Goal: Task Accomplishment & Management: Manage account settings

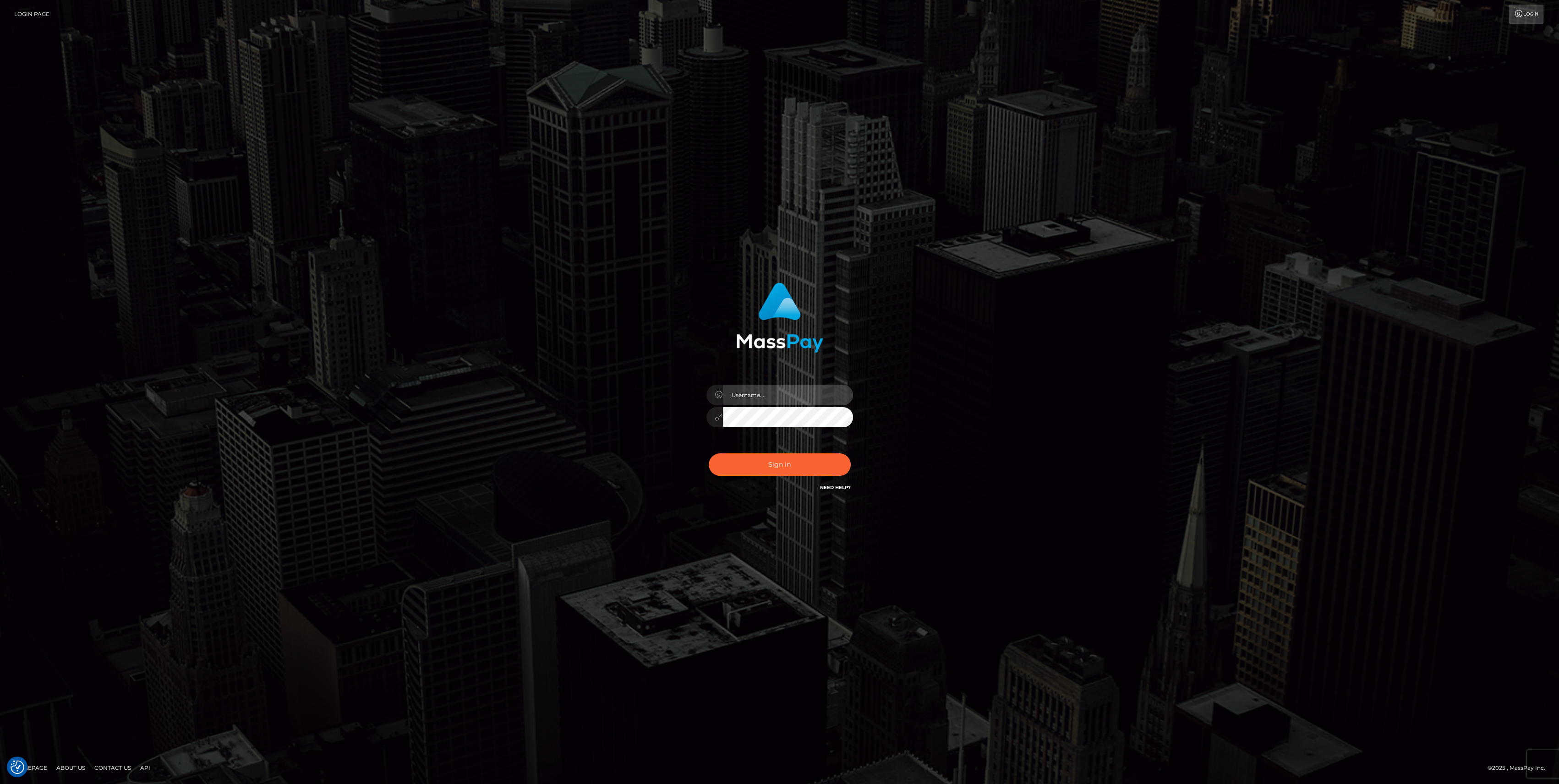
type input "bengreen"
click at [755, 453] on button "Sign in" at bounding box center [780, 464] width 142 height 22
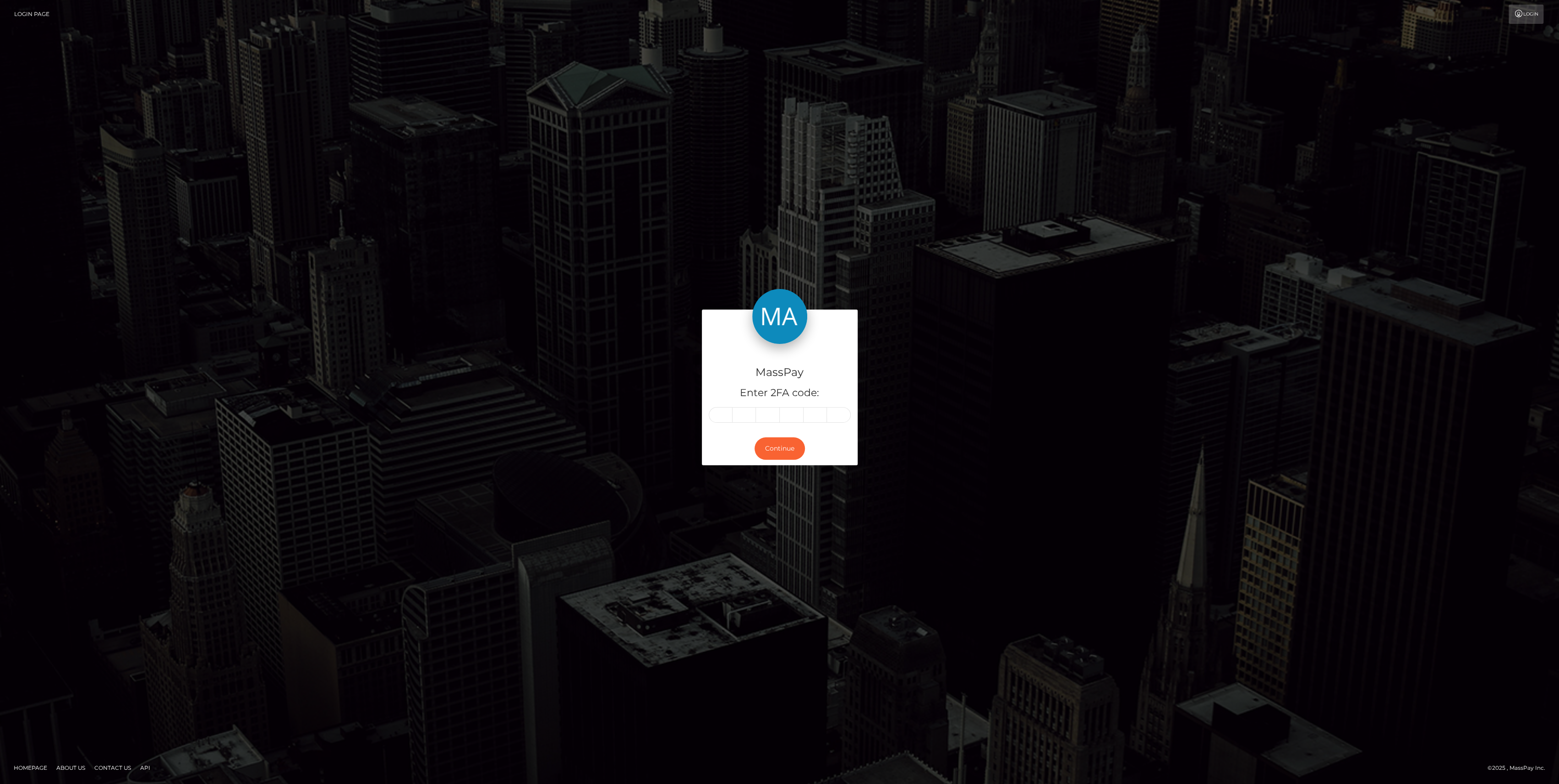
click at [722, 427] on div "MassPay Enter 2FA code:" at bounding box center [780, 387] width 156 height 88
click at [723, 422] on input "text" at bounding box center [720, 415] width 24 height 16
paste input "6"
type input "6"
type input "2"
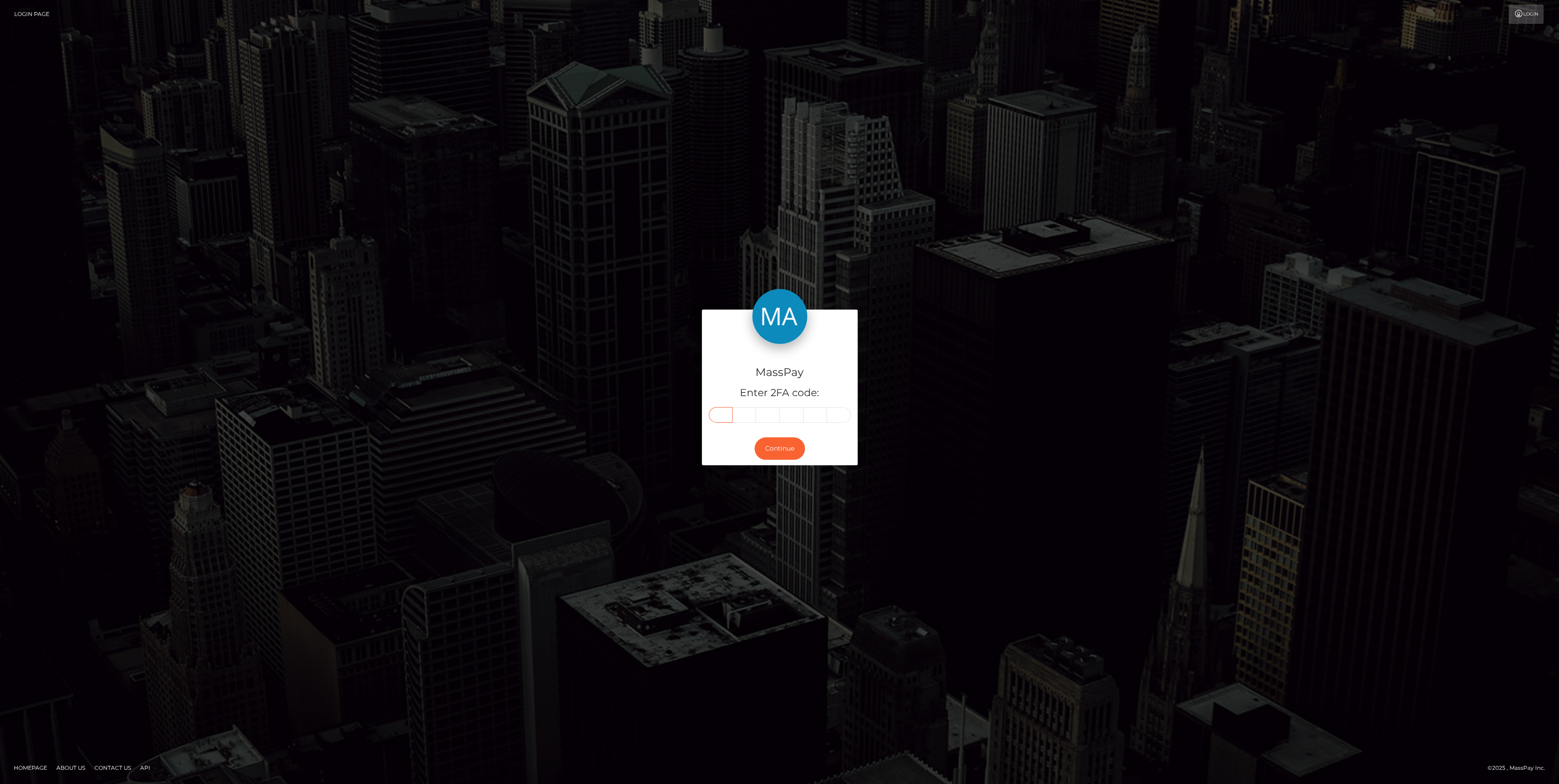
type input "3"
type input "5"
type input "8"
type input "2"
click at [778, 444] on button "Continue" at bounding box center [780, 448] width 50 height 22
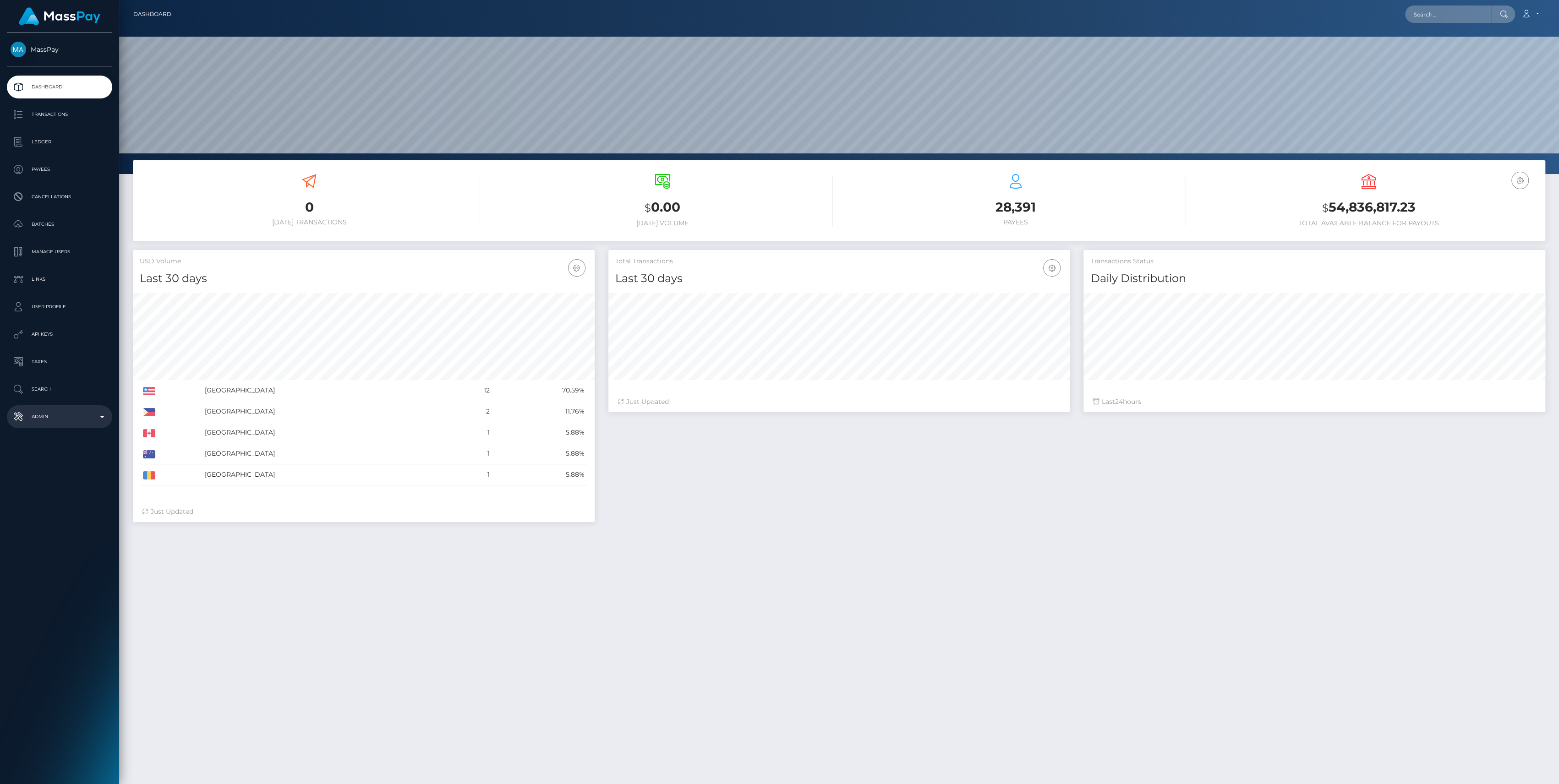
scroll to position [162, 462]
click at [59, 411] on p "Admin" at bounding box center [59, 416] width 98 height 14
click at [40, 704] on span "Finance" at bounding box center [59, 699] width 98 height 10
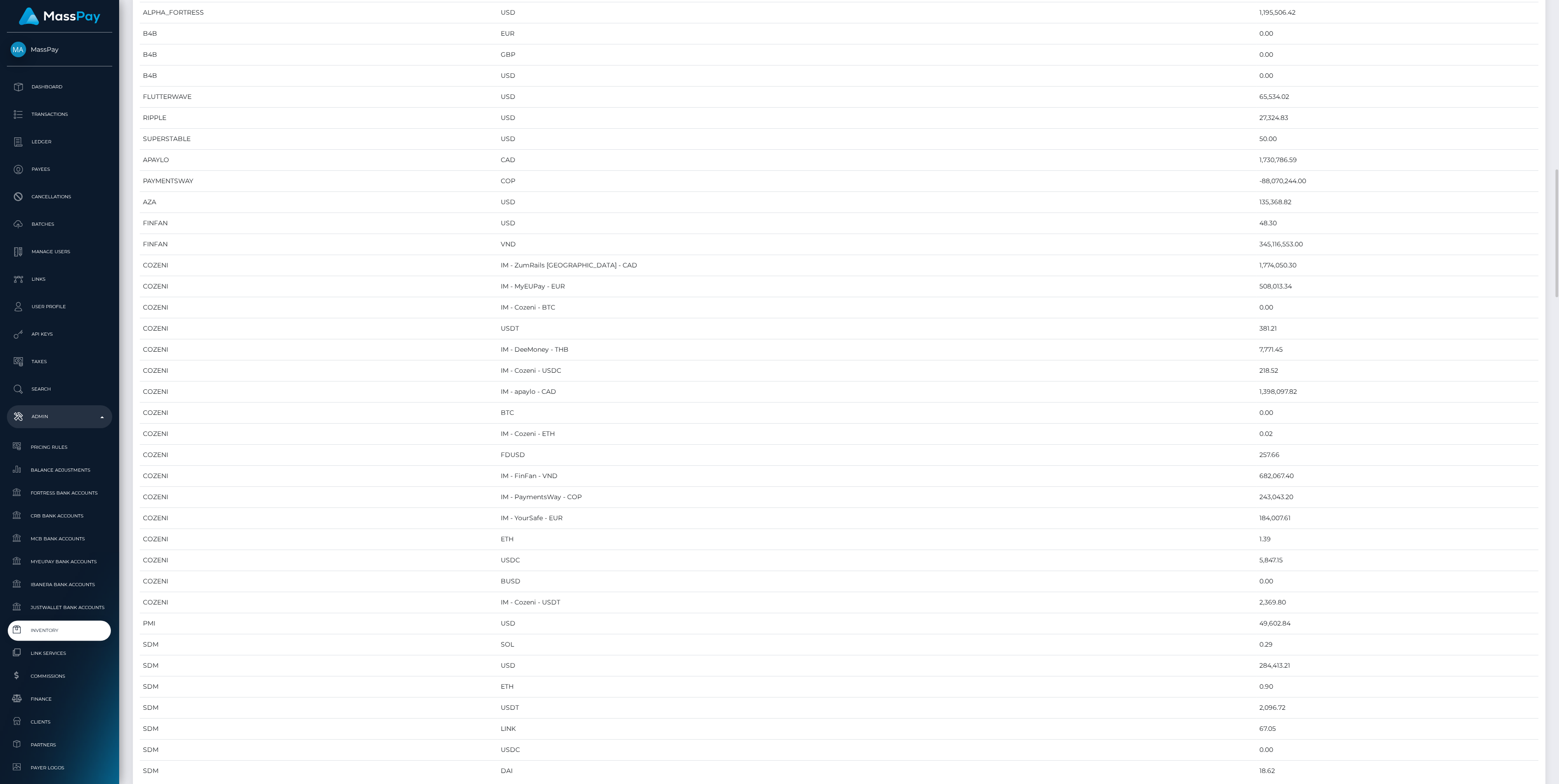
scroll to position [1282, 0]
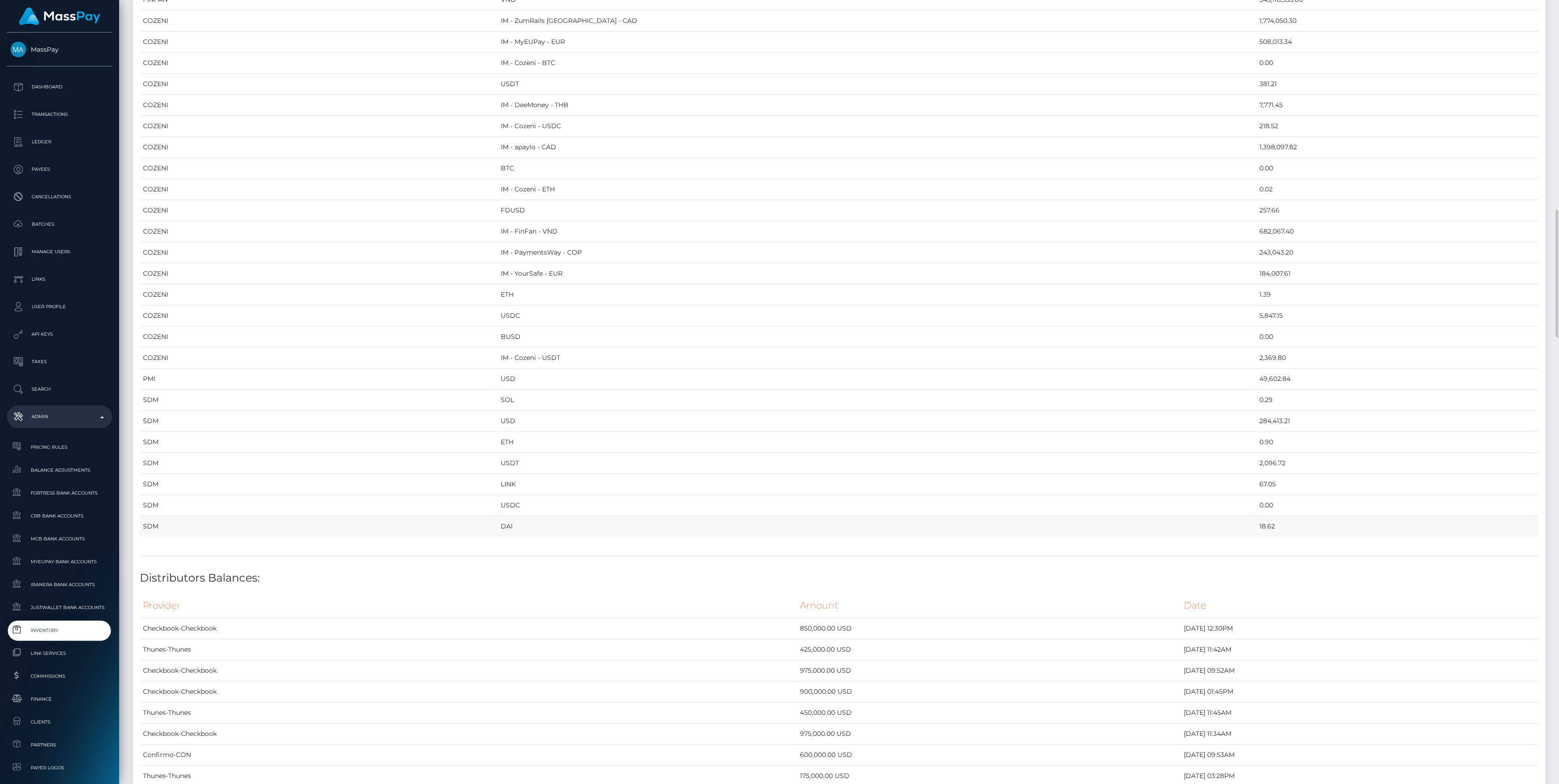
drag, startPoint x: 146, startPoint y: 99, endPoint x: 1218, endPoint y: 524, distance: 1153.2
copy table "Provider Currency Balance MYEUPAY EUR 2,088,851.48 MYEUPAY GBP 0.00 MYEUPAY USD…"
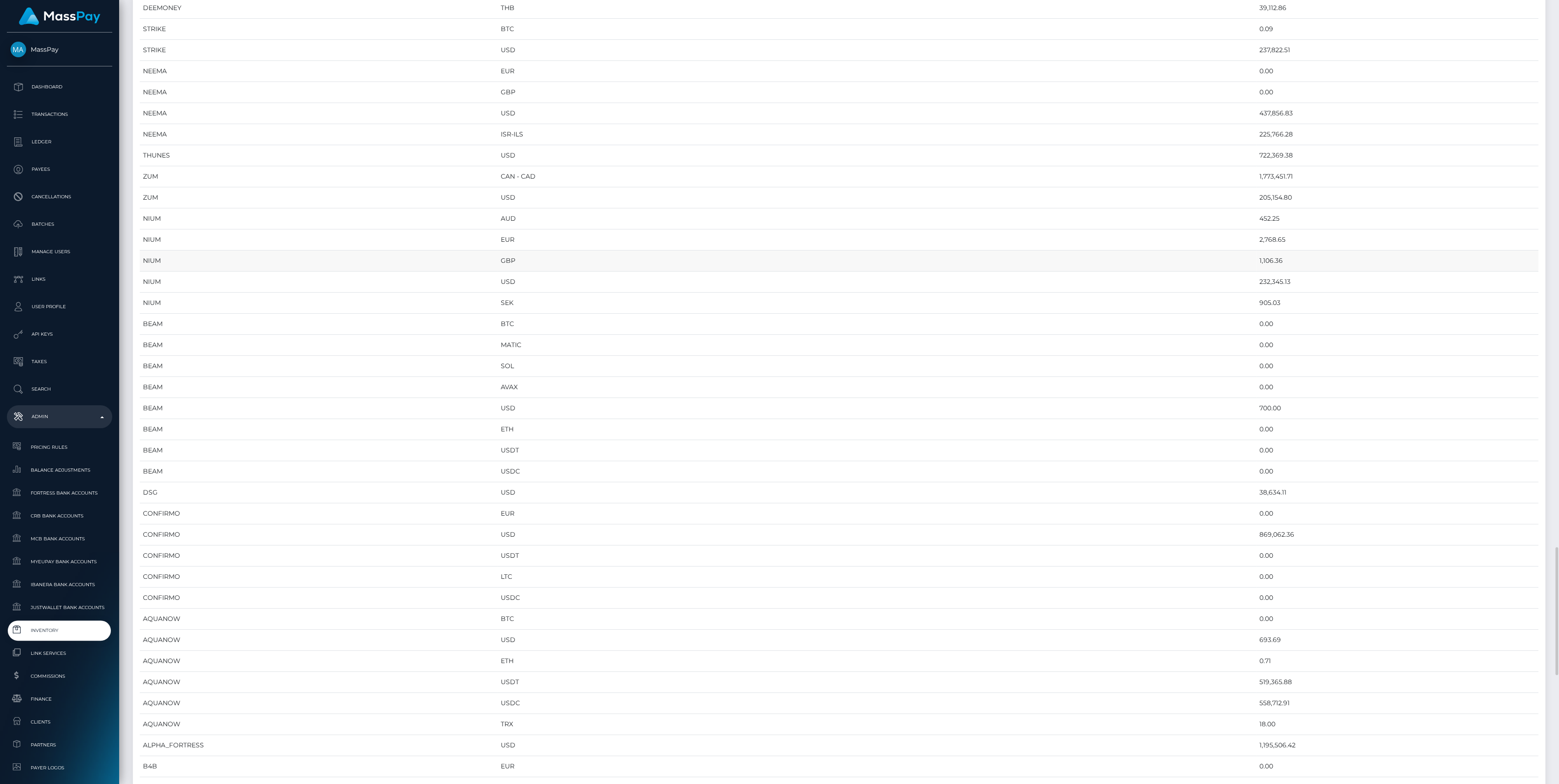
scroll to position [0, 0]
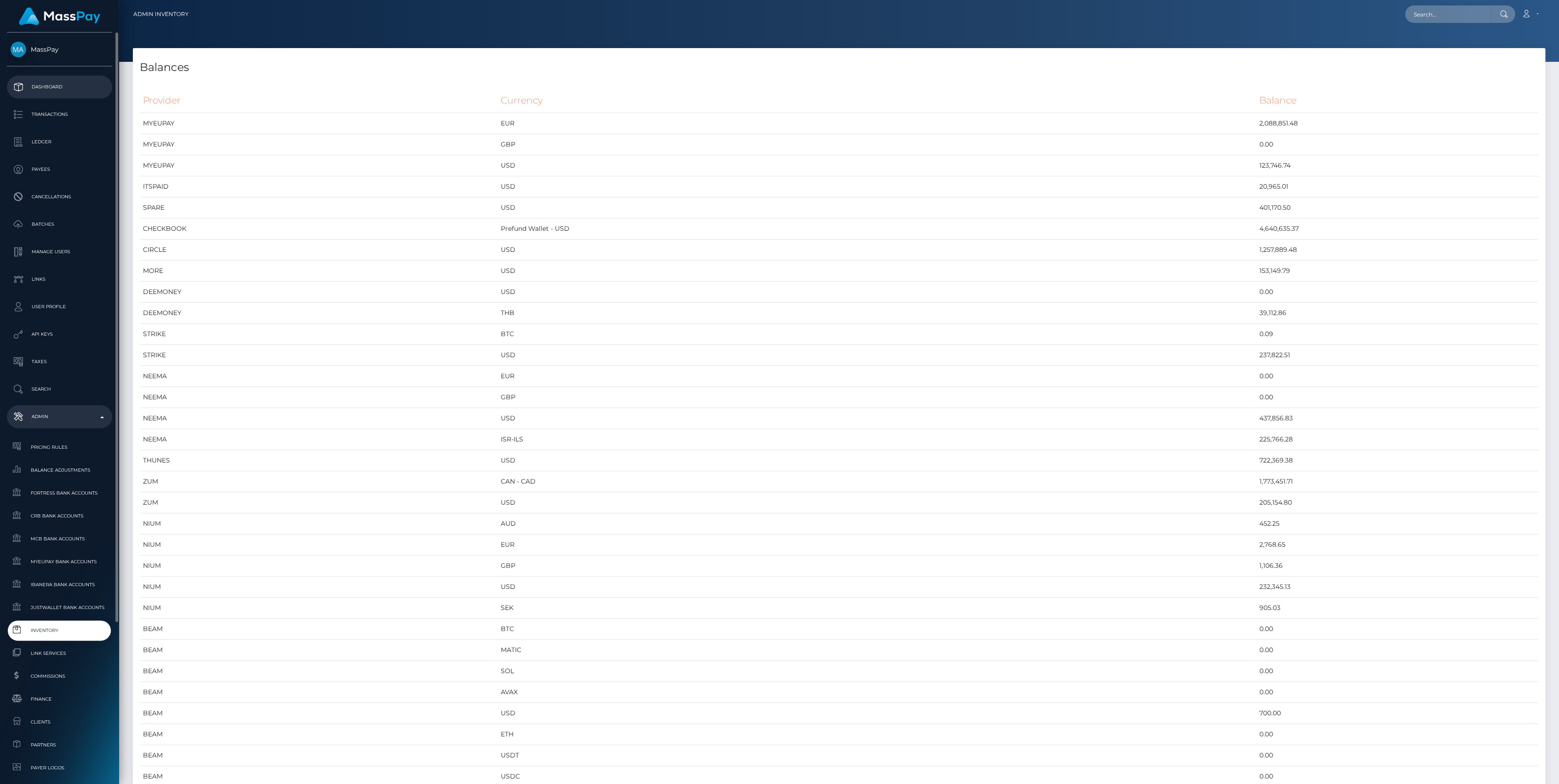
click at [57, 90] on p "Dashboard" at bounding box center [59, 87] width 98 height 14
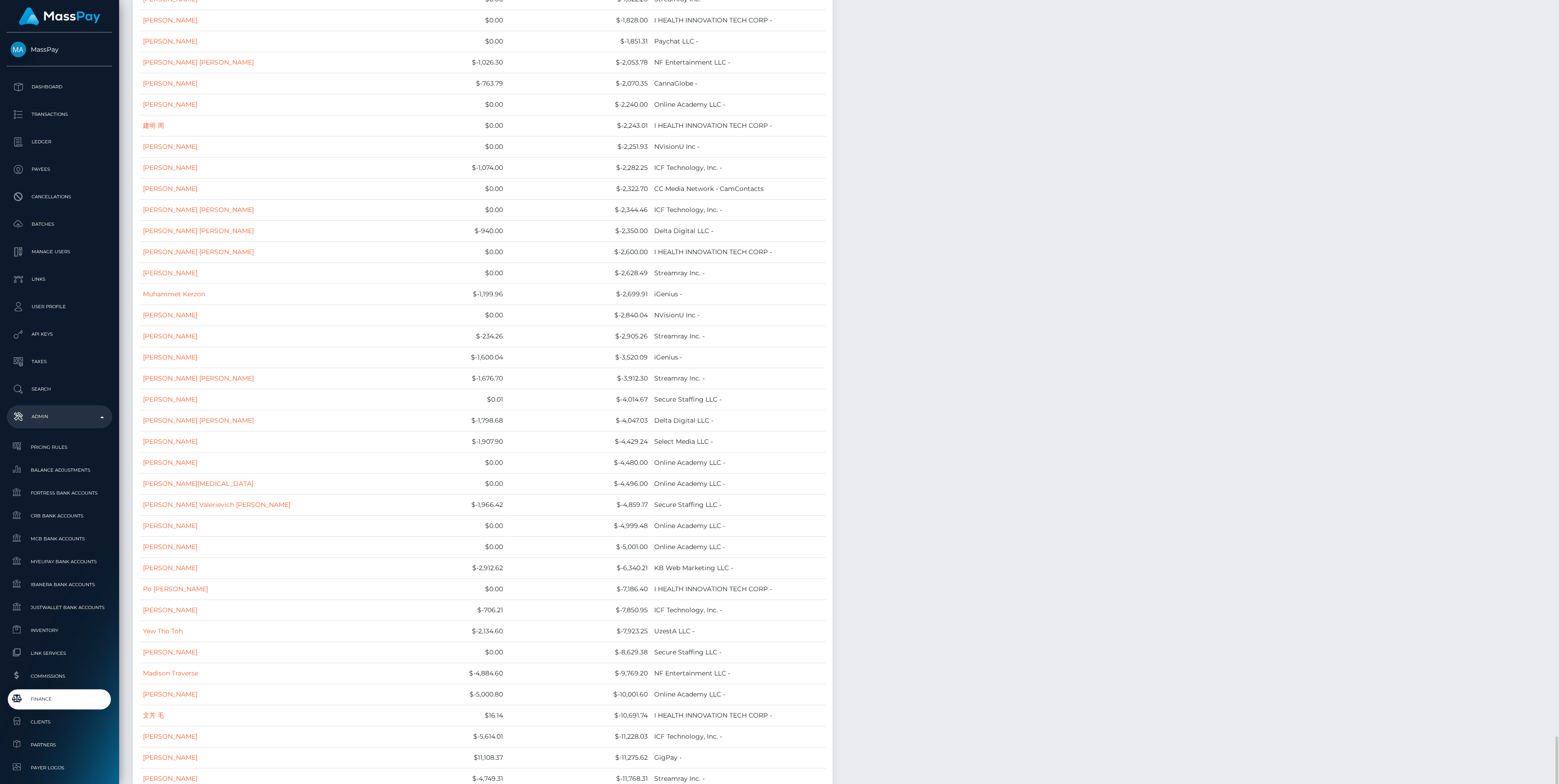
scroll to position [8946, 0]
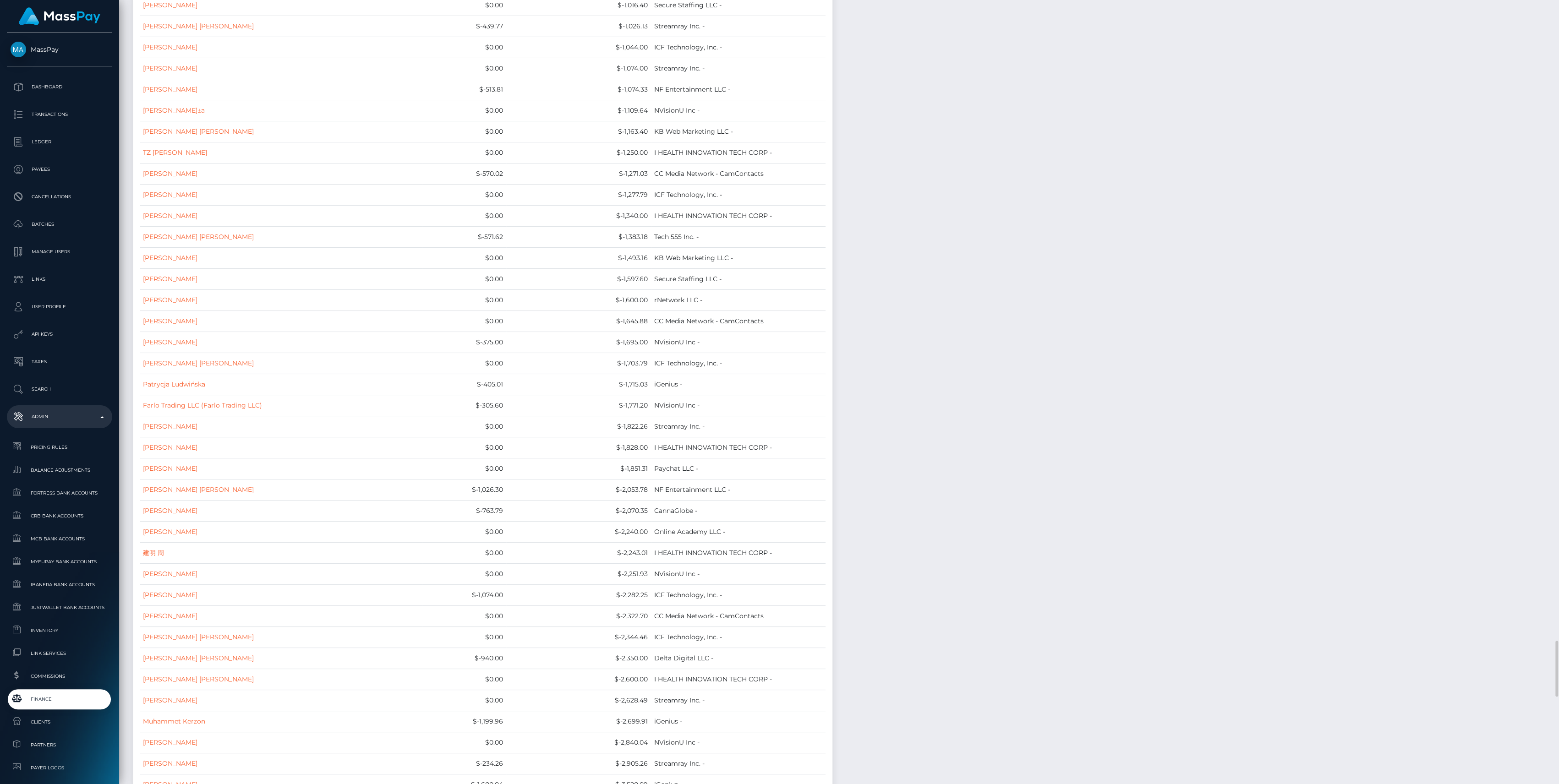
drag, startPoint x: 859, startPoint y: 101, endPoint x: 1337, endPoint y: 246, distance: 499.5
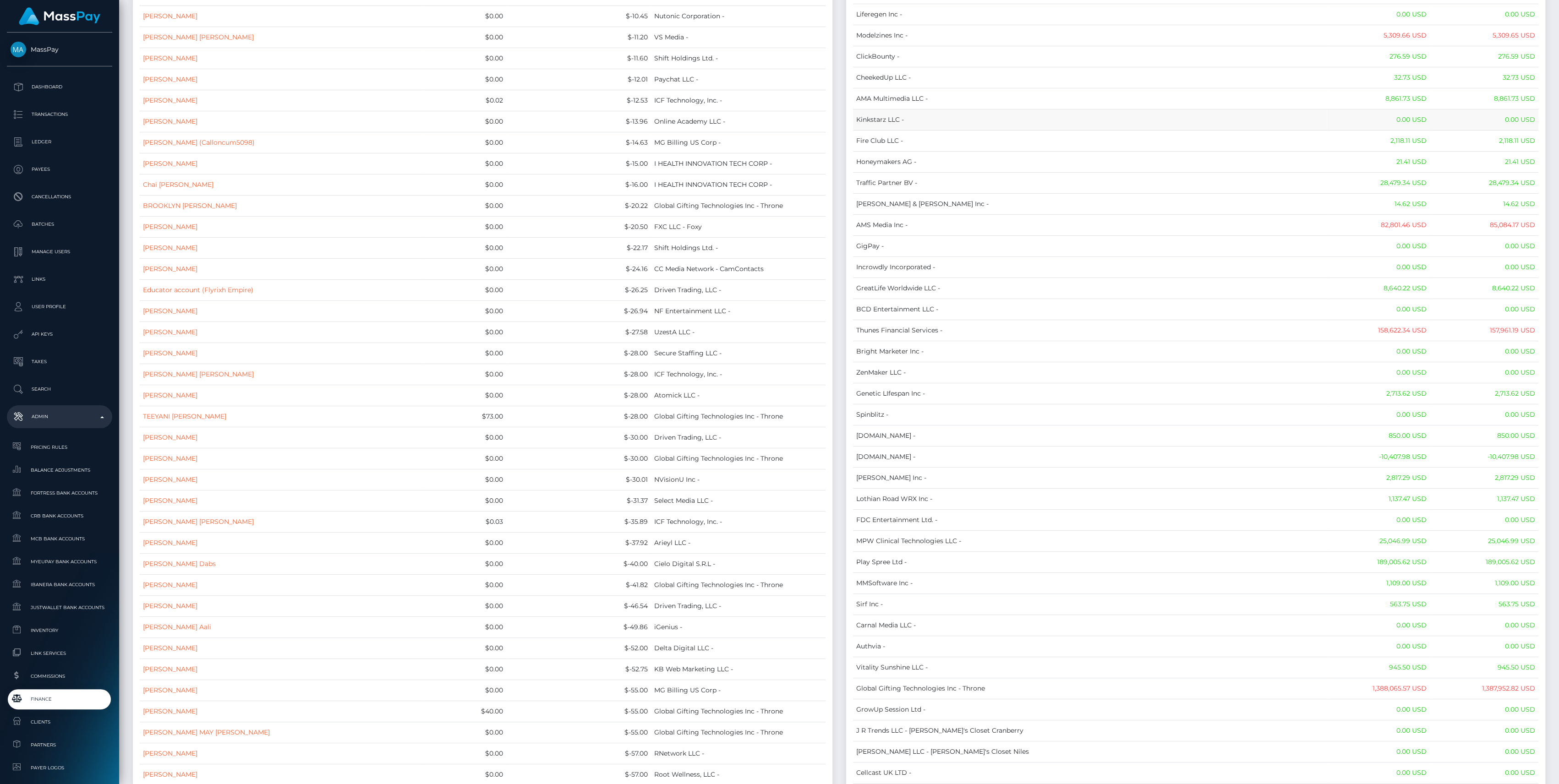
scroll to position [2901, 0]
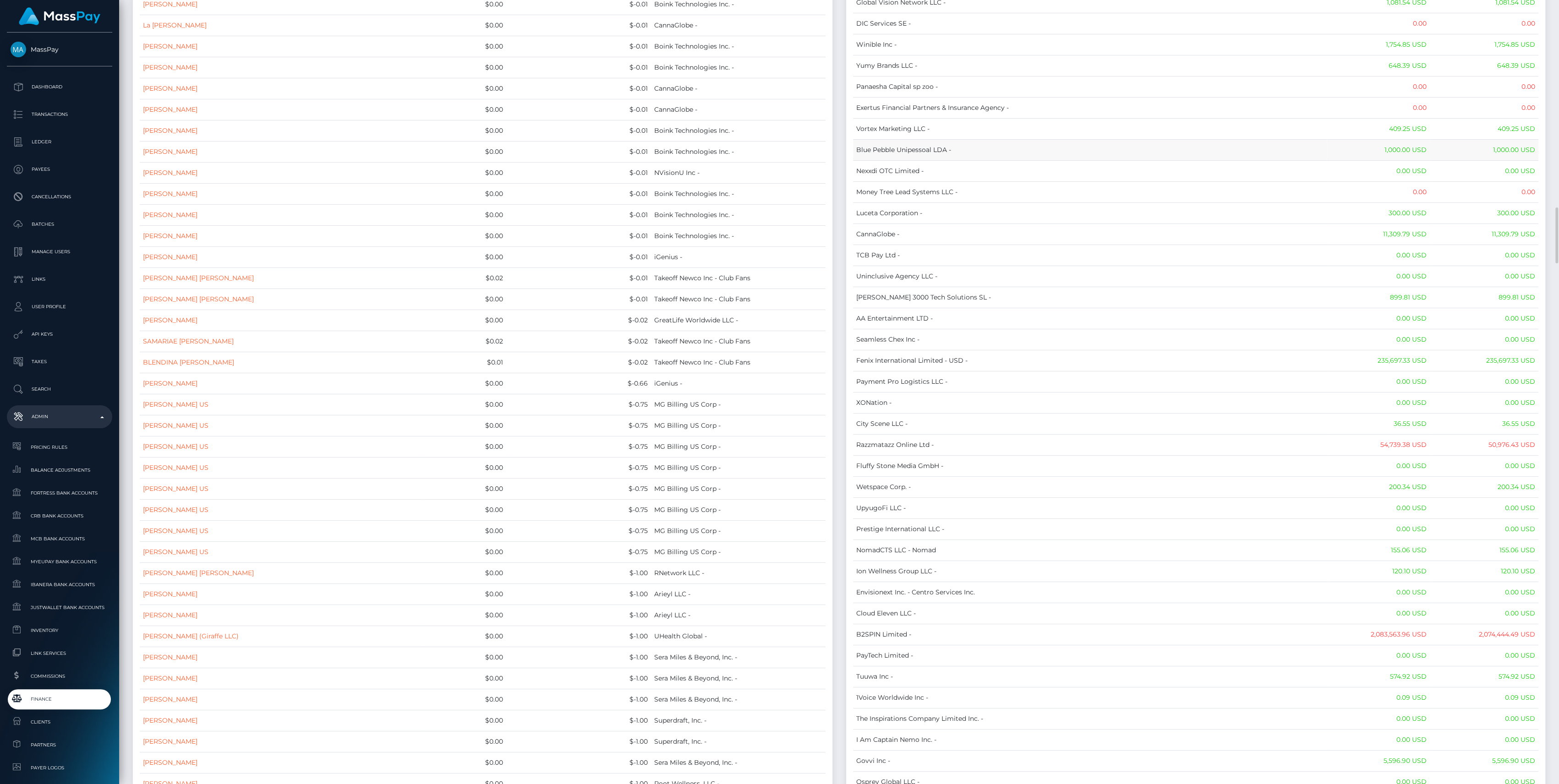
copy div "Name Wallet Balance Ledger Balance RNetwork LLC - 33,033.21 USD 1,542.77 USD Ma…"
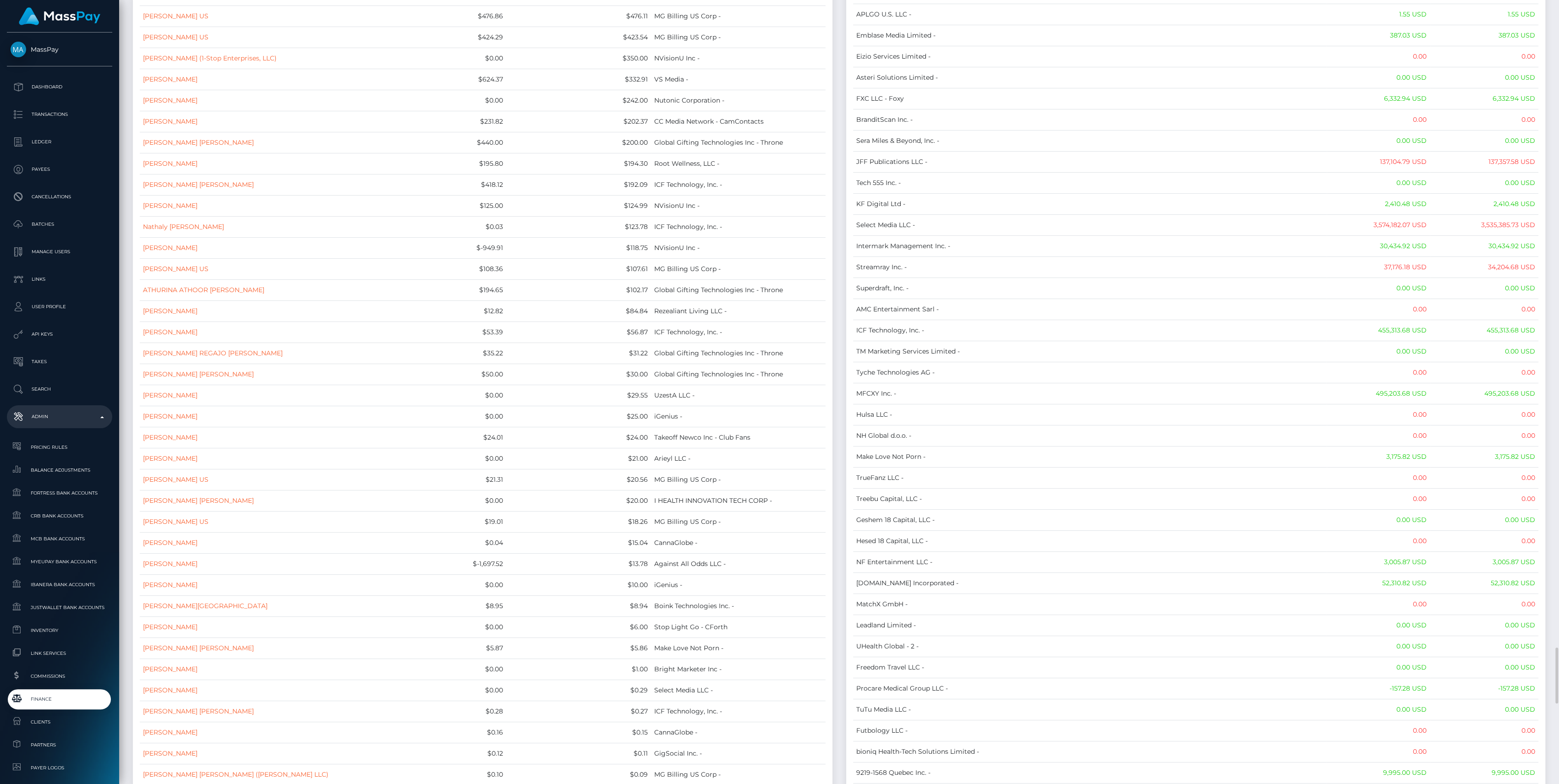
scroll to position [0, 0]
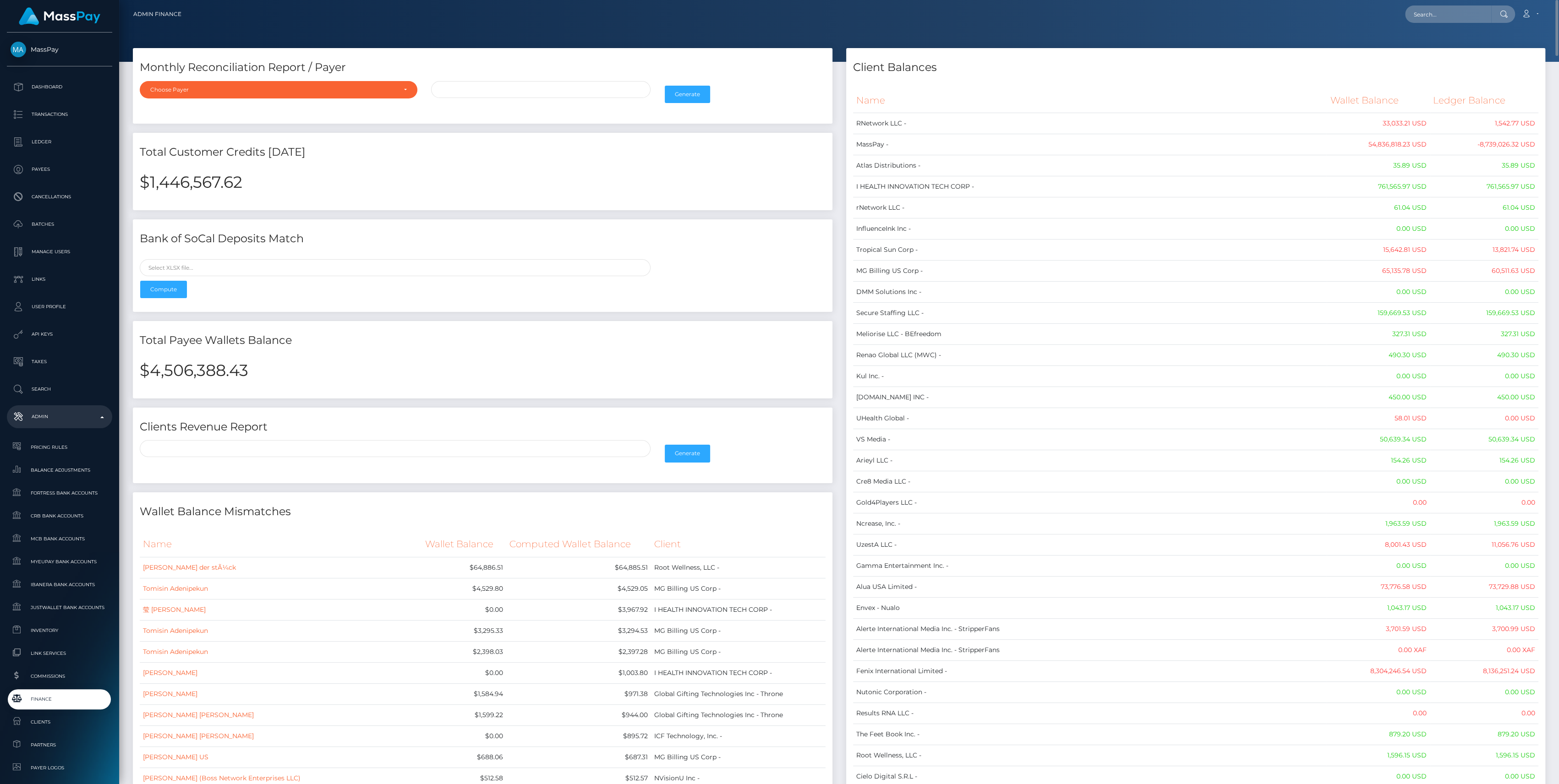
click at [187, 374] on h2 "$4,506,388.43" at bounding box center [482, 370] width 686 height 19
copy h2 "4,506,388.43"
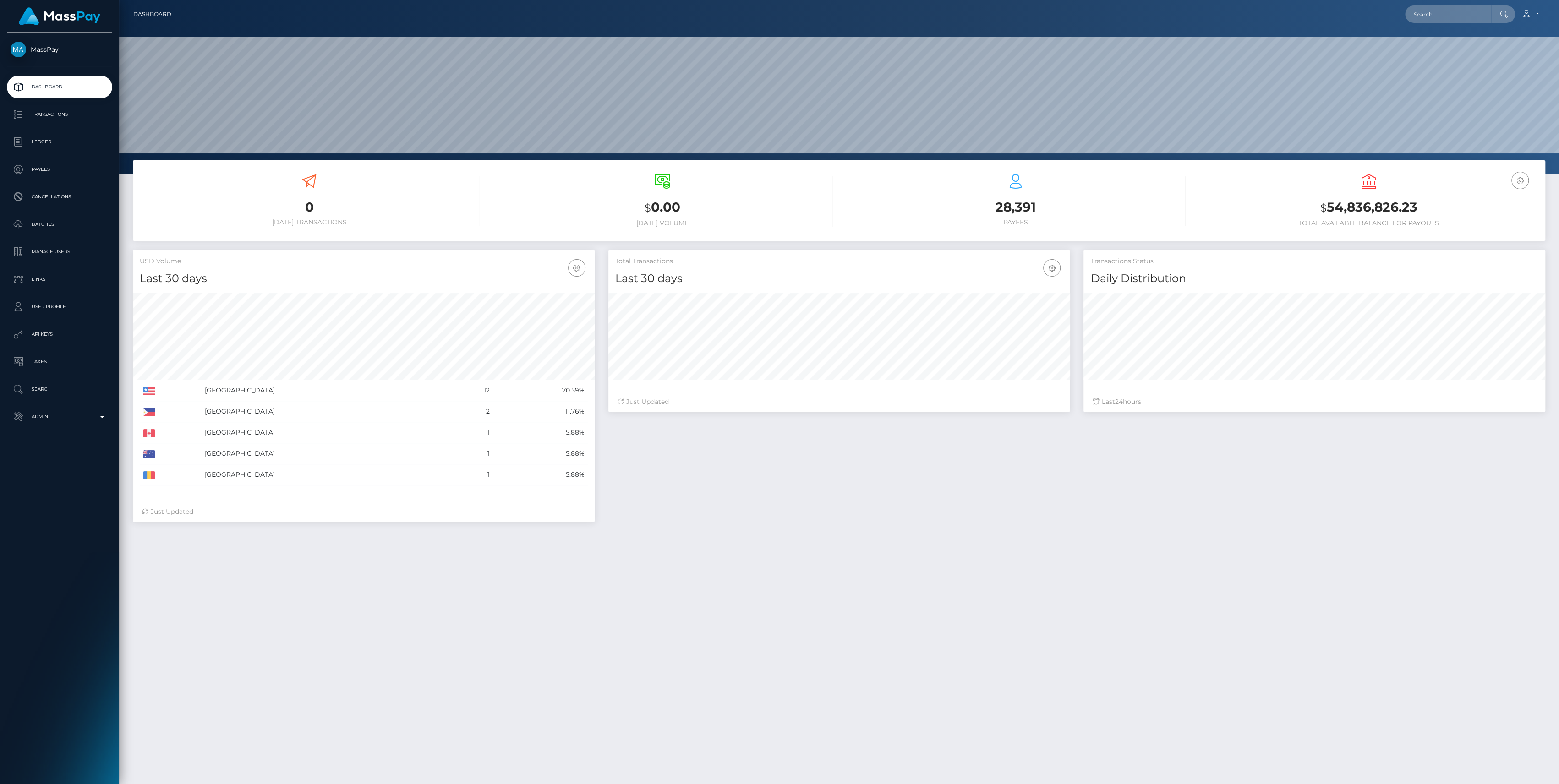
scroll to position [162, 462]
click at [52, 426] on link "Admin" at bounding box center [59, 417] width 105 height 23
click at [39, 698] on span "Finance" at bounding box center [59, 699] width 98 height 10
click at [97, 623] on link "Inventory" at bounding box center [59, 630] width 105 height 20
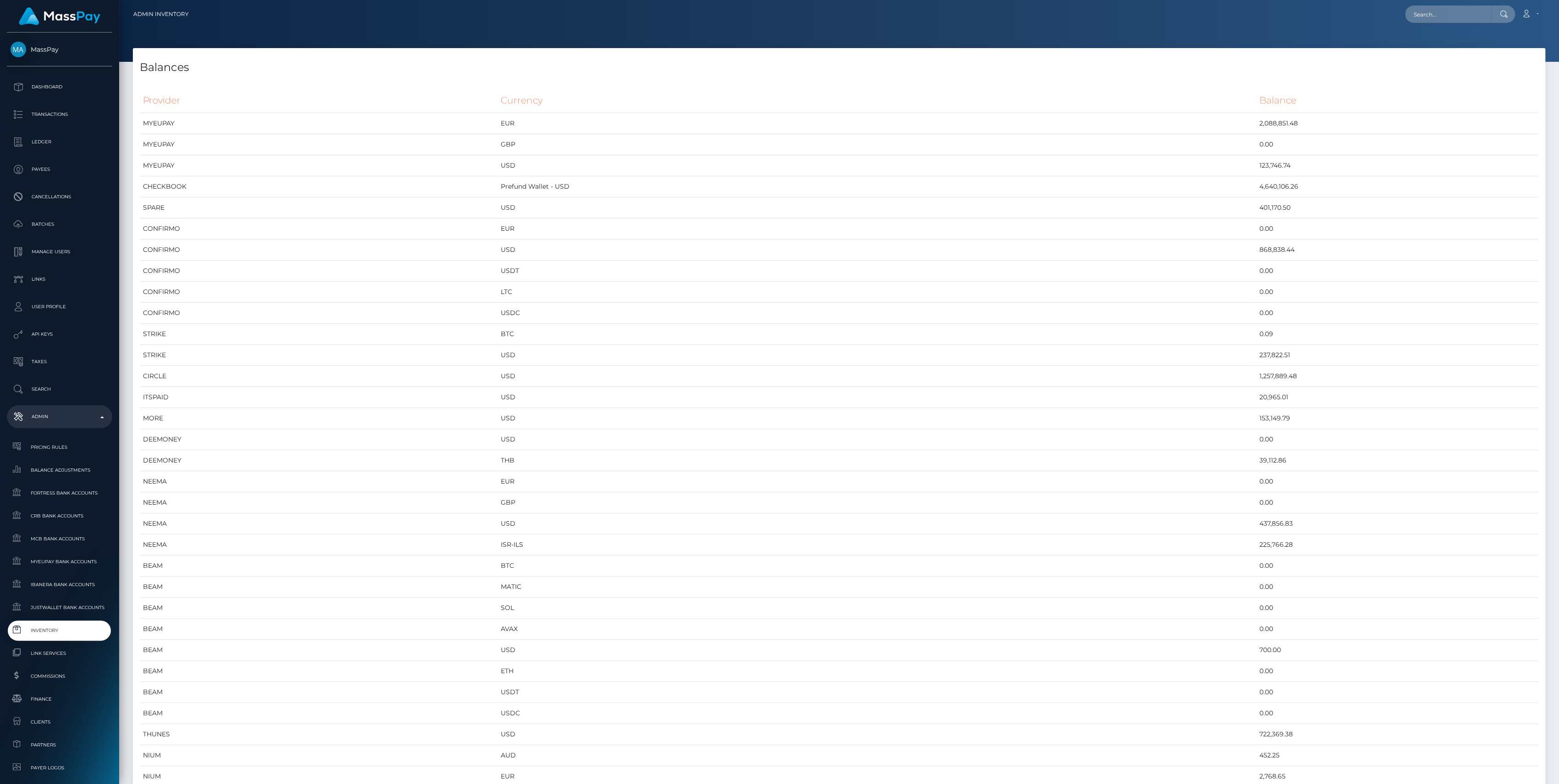
scroll to position [4691, 1412]
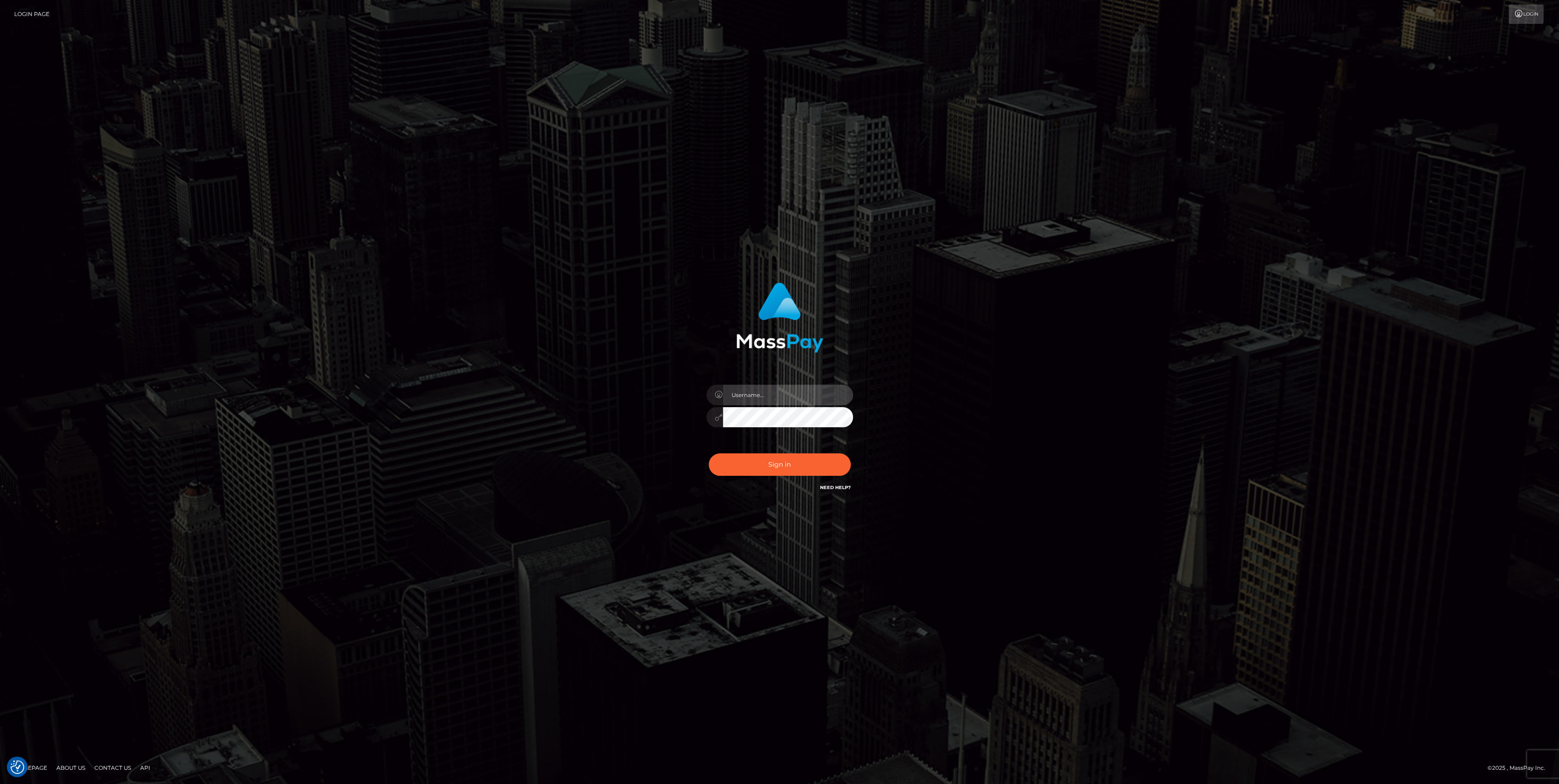
type input "bengreen"
click at [760, 466] on button "Sign in" at bounding box center [780, 464] width 142 height 22
type input "bengreen"
click at [757, 465] on button "Sign in" at bounding box center [780, 464] width 142 height 22
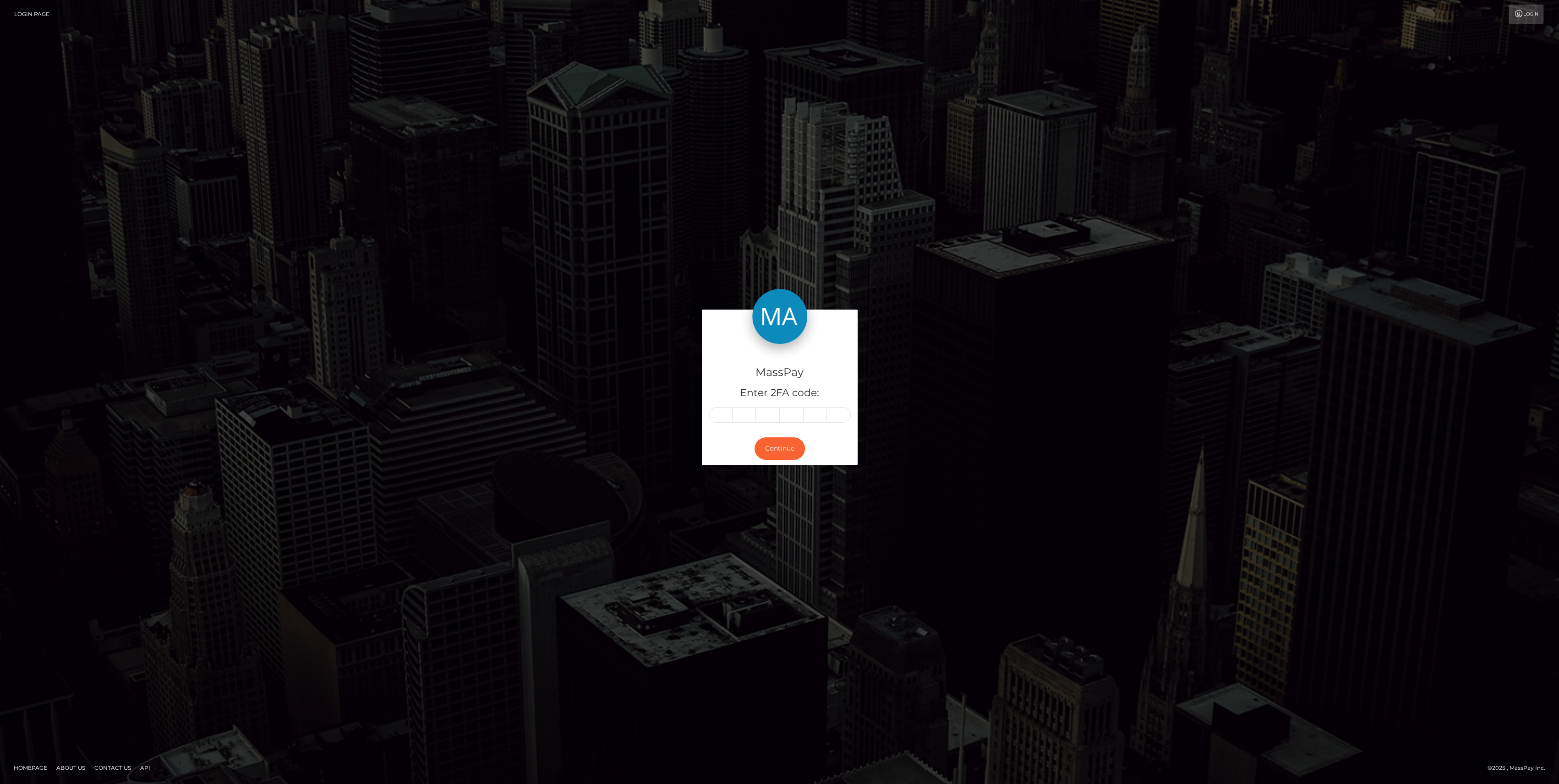
click at [726, 423] on div "MassPay Enter 2FA code:" at bounding box center [780, 387] width 156 height 88
drag, startPoint x: 726, startPoint y: 421, endPoint x: 726, endPoint y: 416, distance: 5.0
paste input "2"
type input "2"
type input "7"
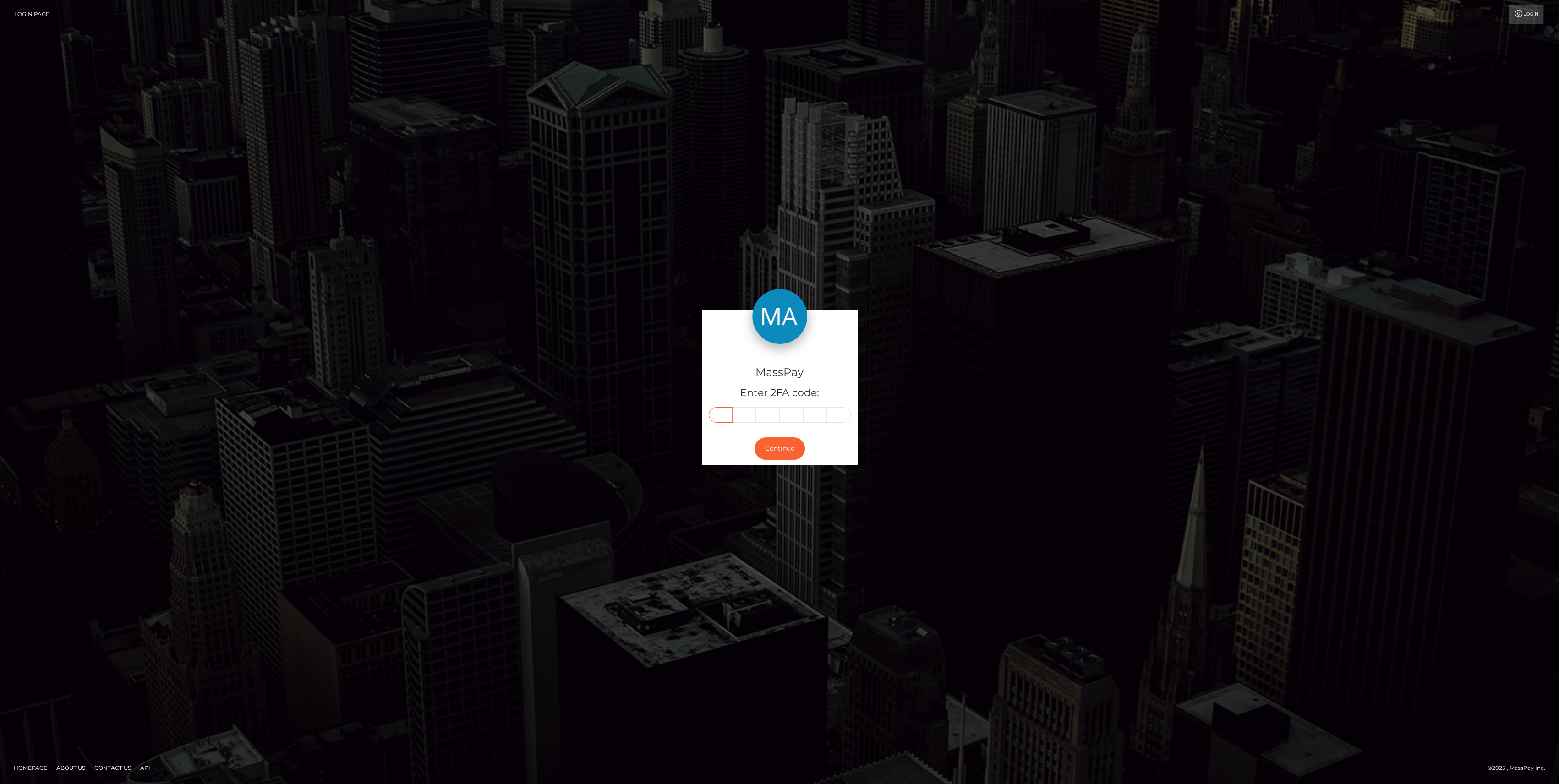
type input "2"
type input "3"
type input "9"
type input "2"
click at [779, 468] on form "MassPay Enter 2FA code: 2 7 2 3 9 2 272392 Continue" at bounding box center [780, 392] width 156 height 165
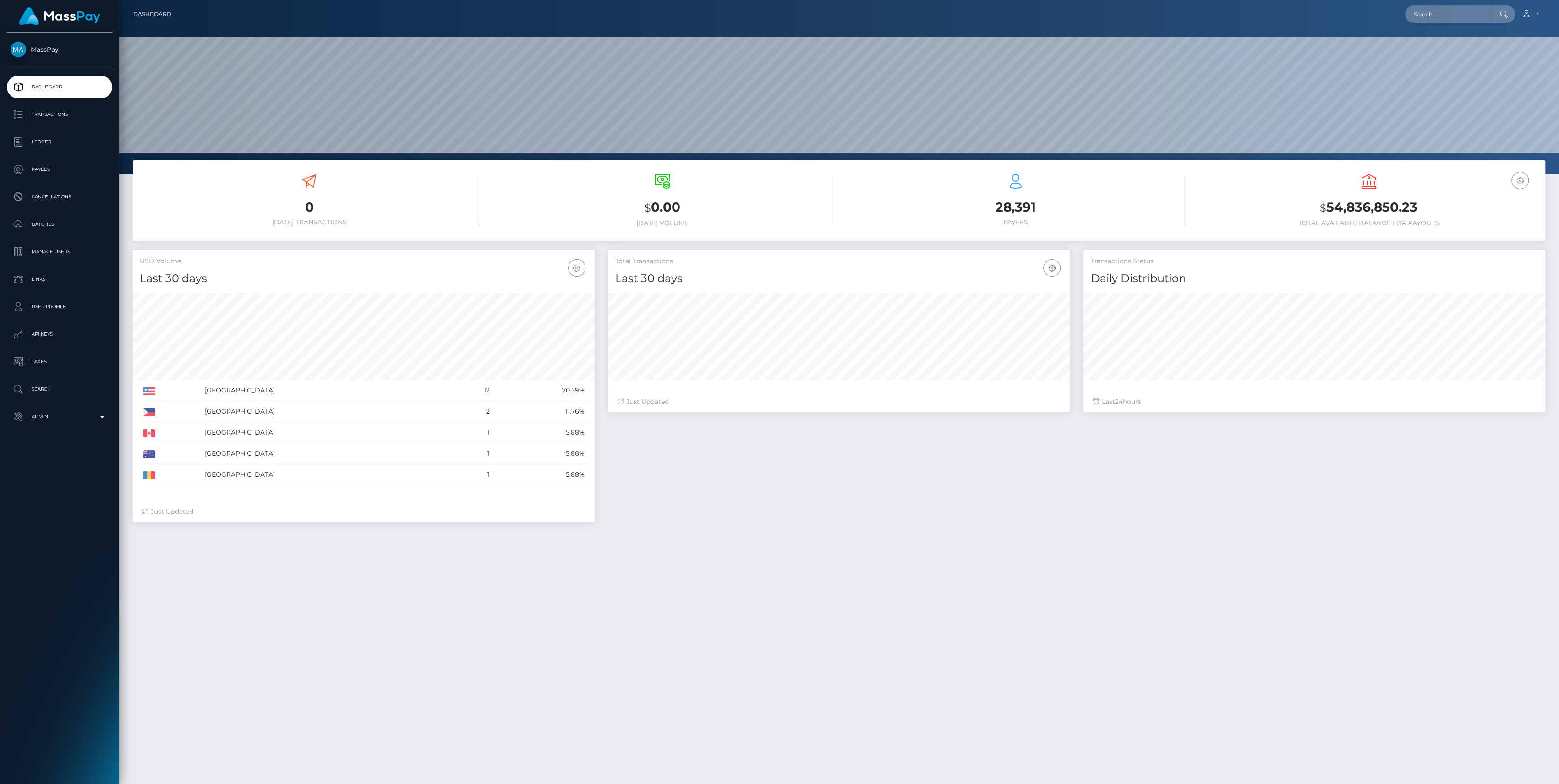
scroll to position [162, 462]
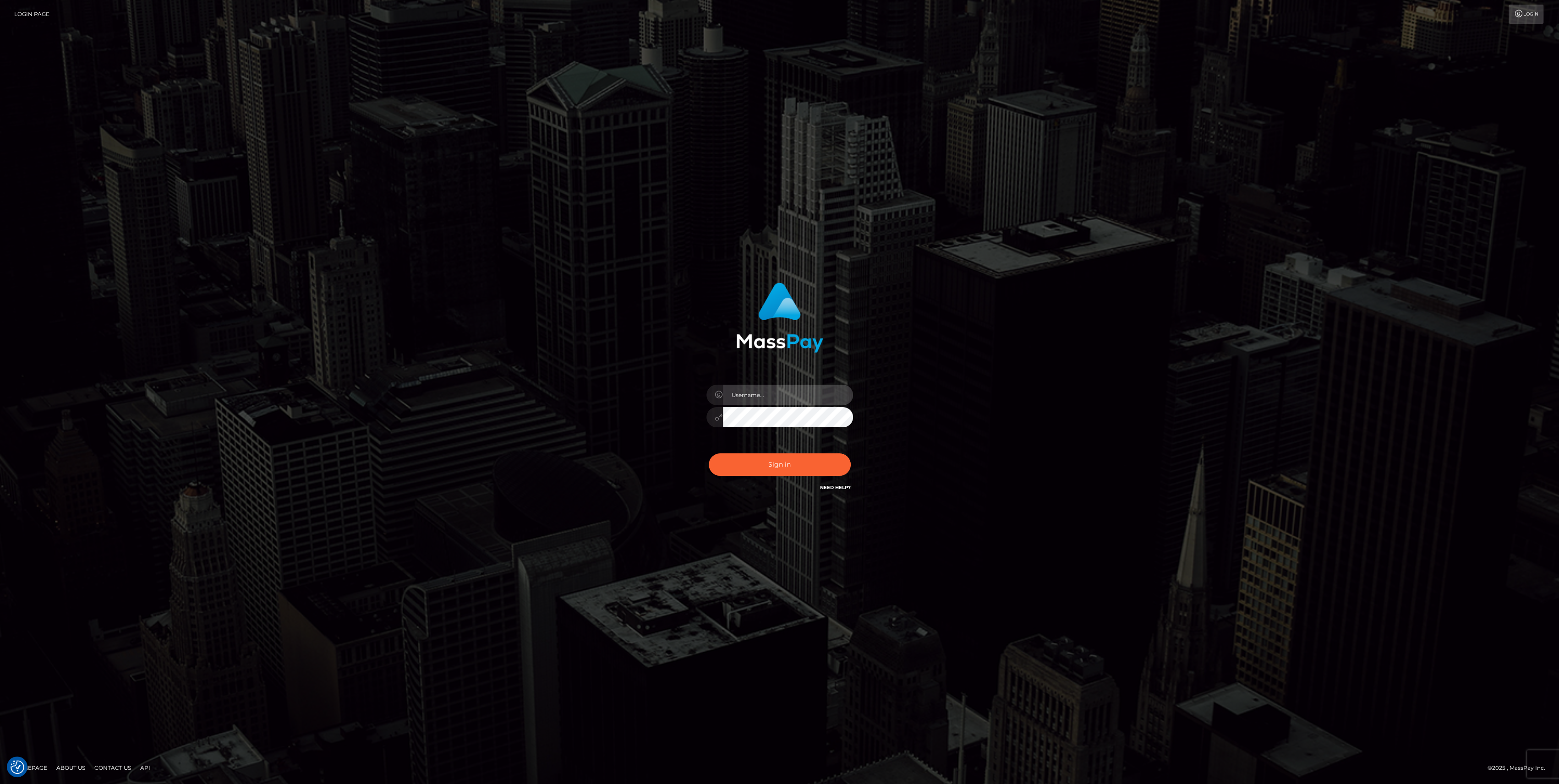
type input "bengreen"
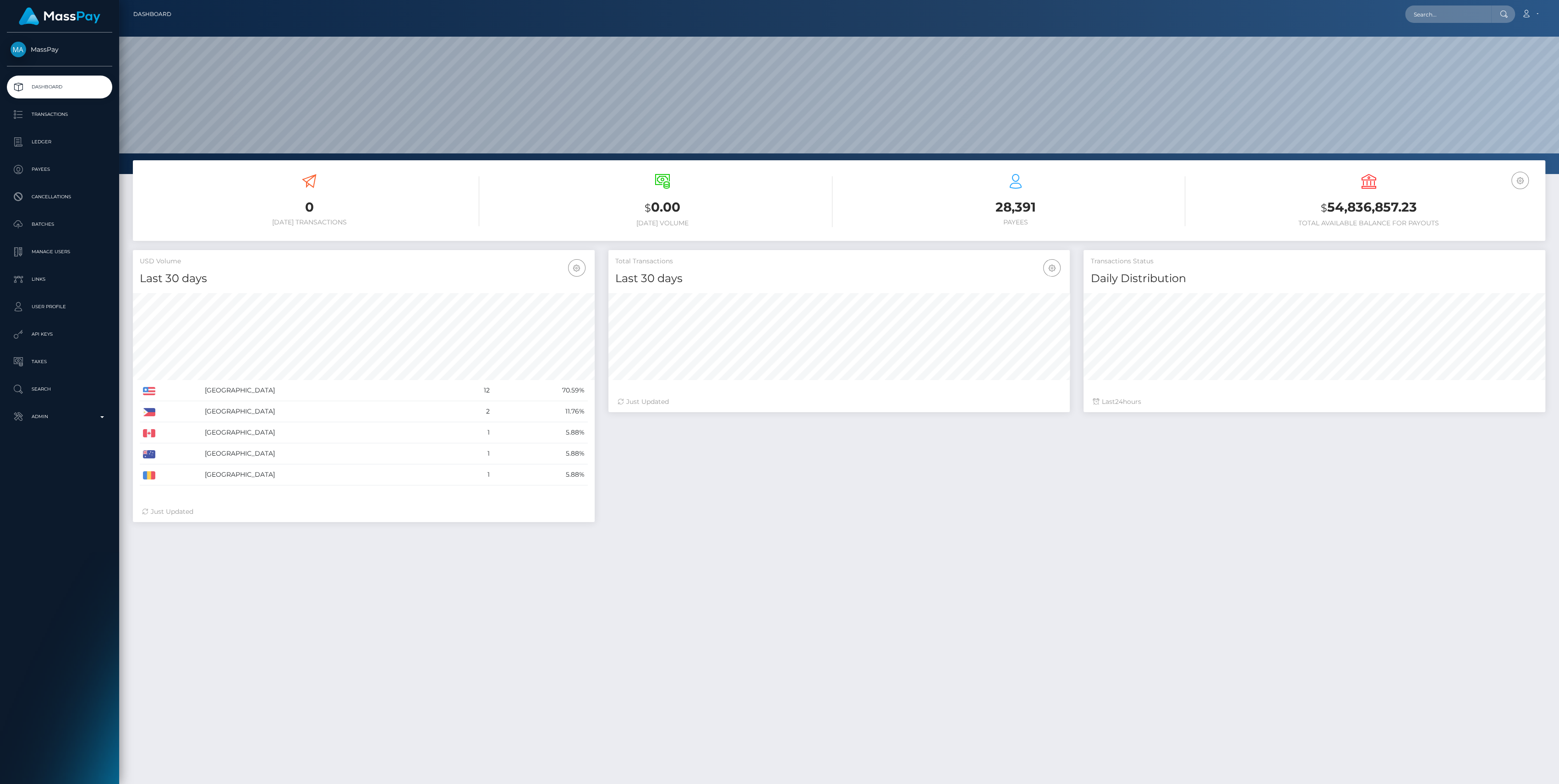
scroll to position [162, 462]
